Goal: Information Seeking & Learning: Learn about a topic

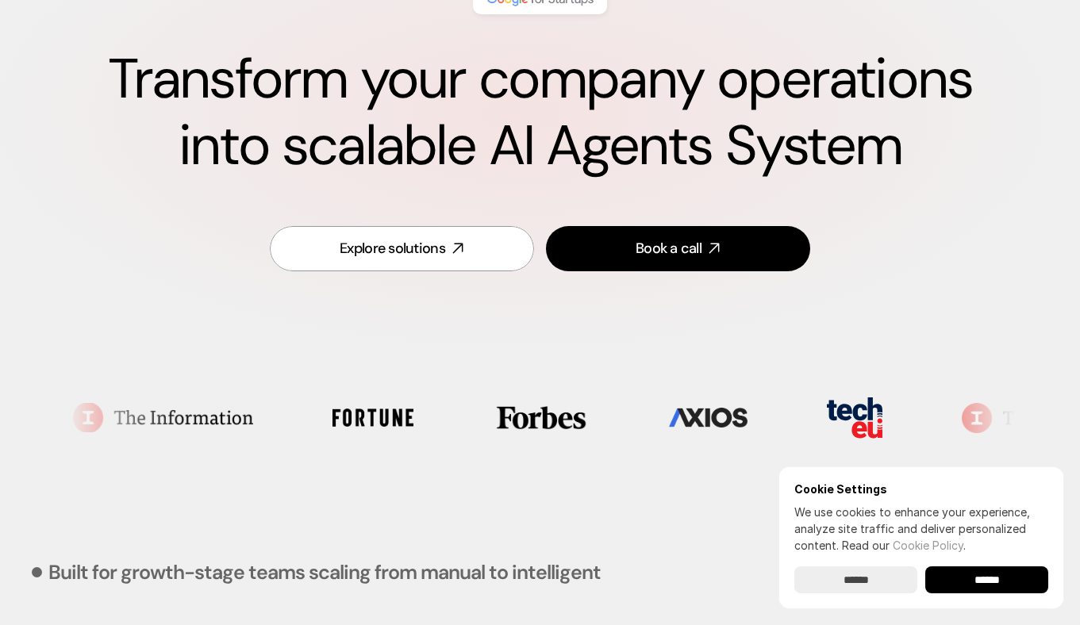
scroll to position [179, 0]
click at [977, 583] on input "******" at bounding box center [986, 580] width 123 height 27
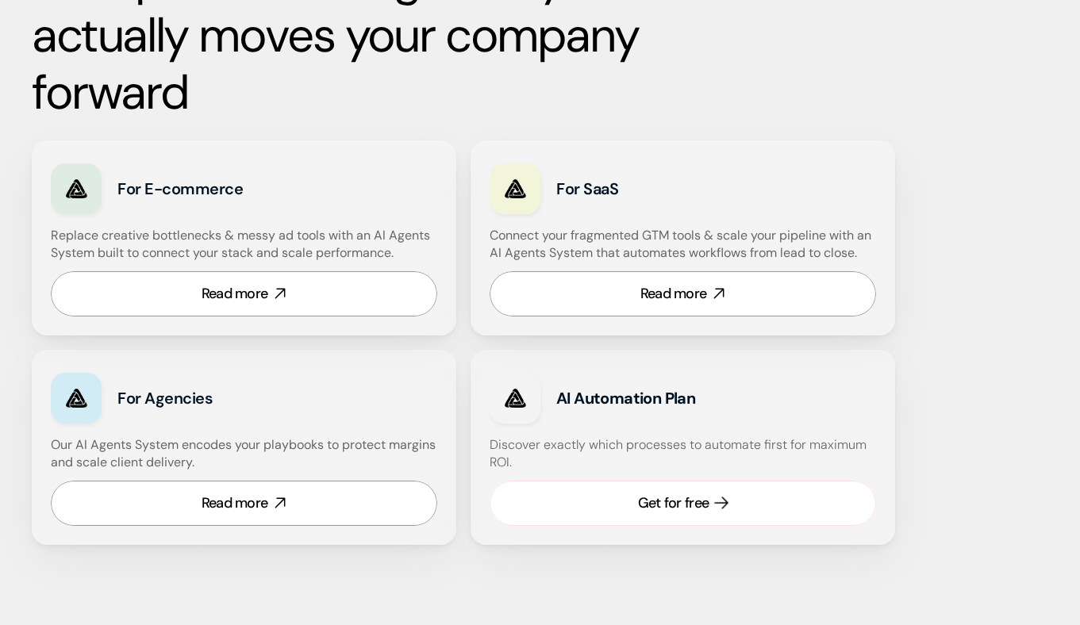
scroll to position [945, 0]
click at [243, 502] on div "Read more" at bounding box center [235, 503] width 67 height 20
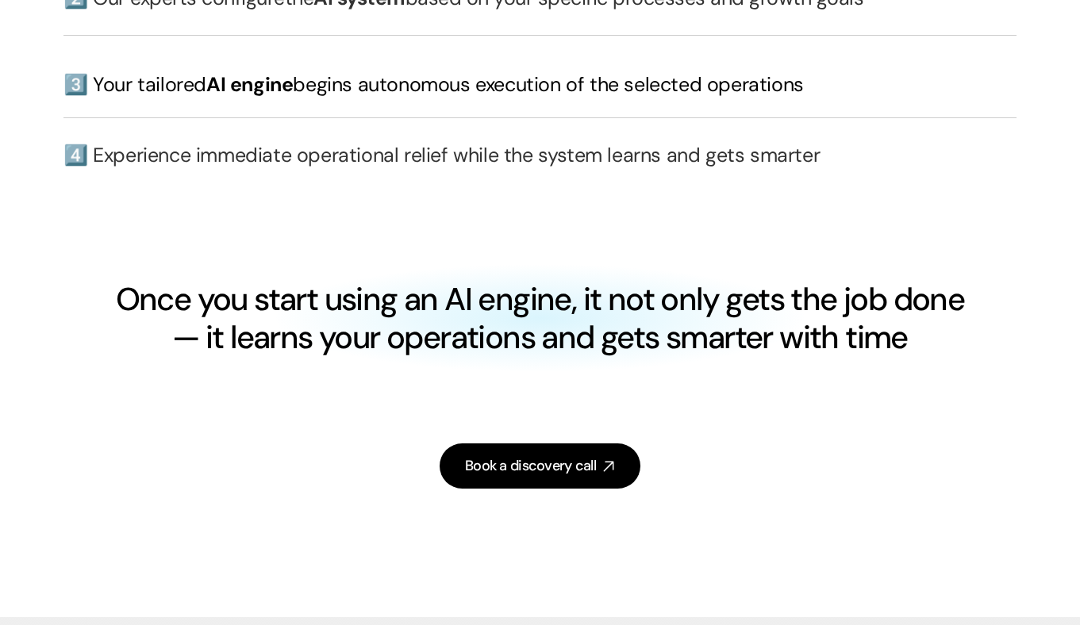
scroll to position [4256, 0]
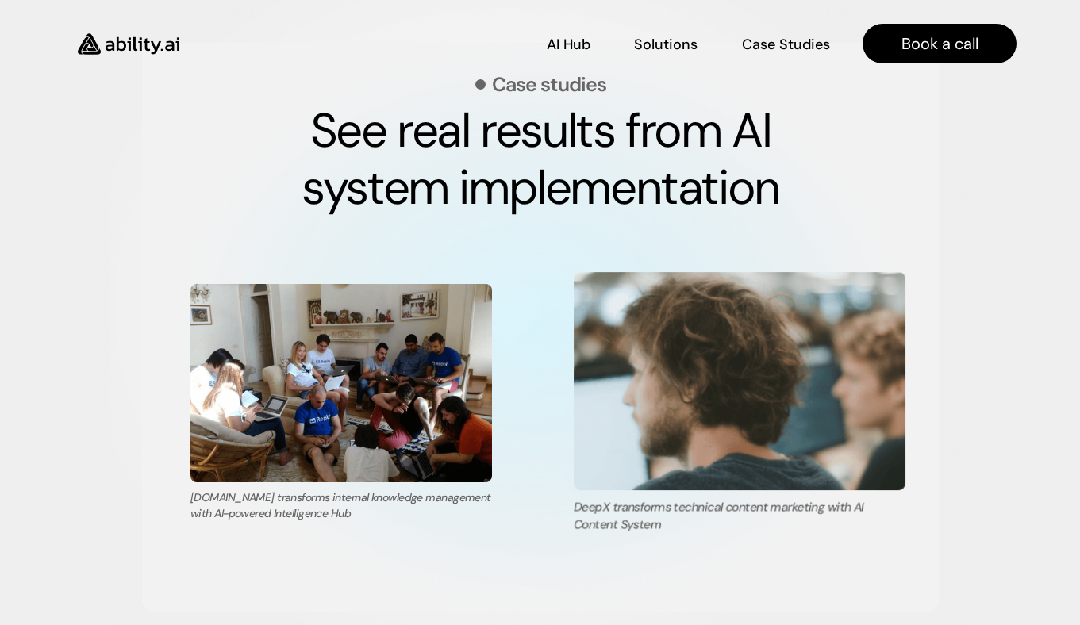
click at [693, 360] on img at bounding box center [740, 381] width 332 height 218
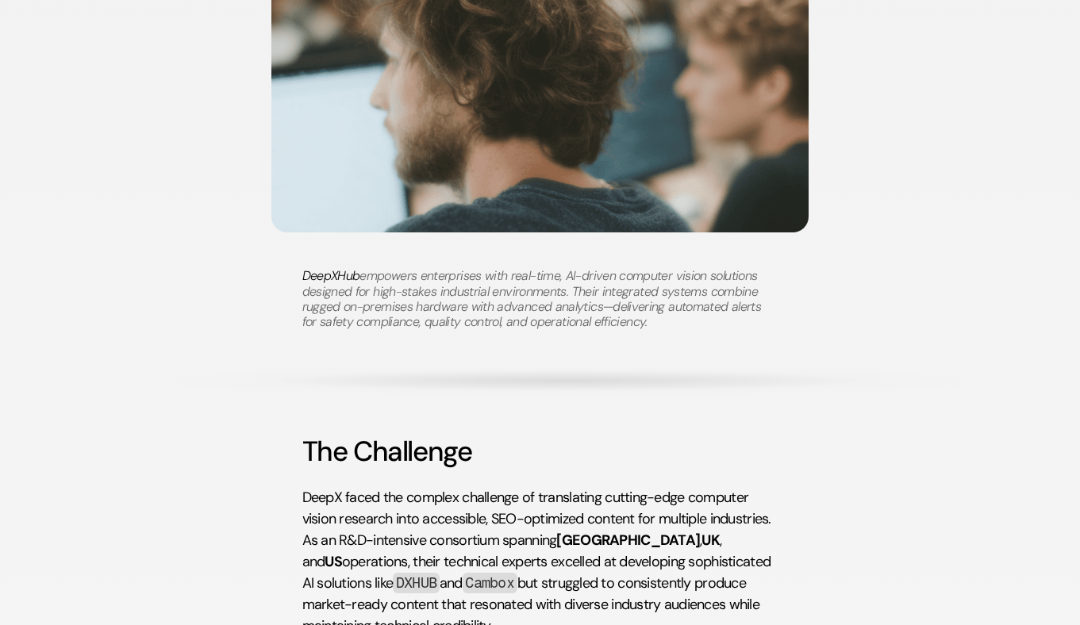
scroll to position [599, 0]
